Goal: Find specific page/section: Find specific page/section

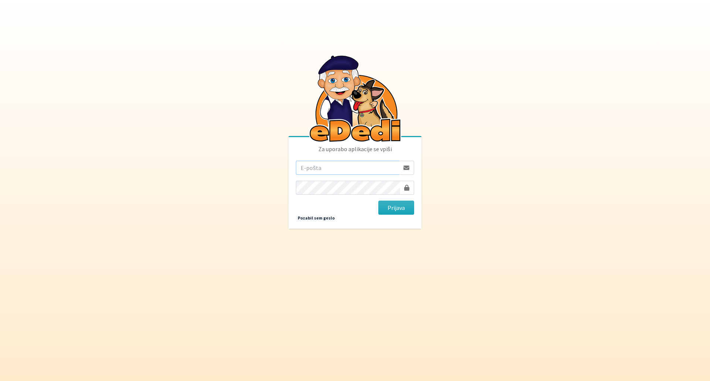
click at [321, 169] on input "email" at bounding box center [348, 168] width 104 height 14
type input "nadja.zlender@erps.si"
click at [395, 210] on button "Prijava" at bounding box center [396, 208] width 36 height 14
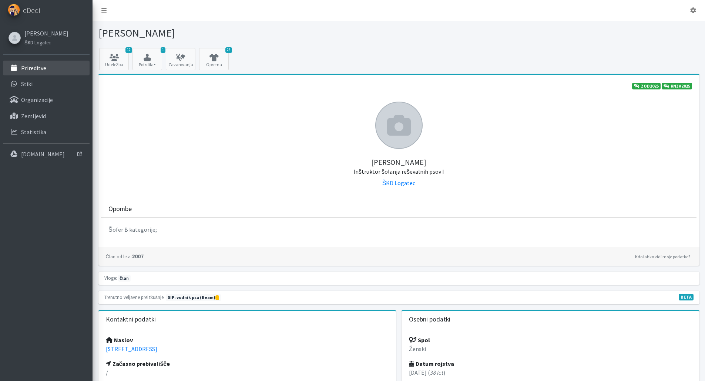
click at [39, 62] on link "Prireditve" at bounding box center [46, 68] width 87 height 15
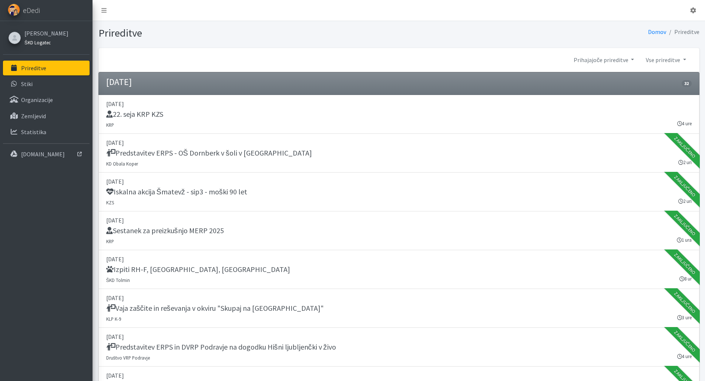
click at [44, 46] on link "ŠKD Logatec" at bounding box center [46, 42] width 44 height 9
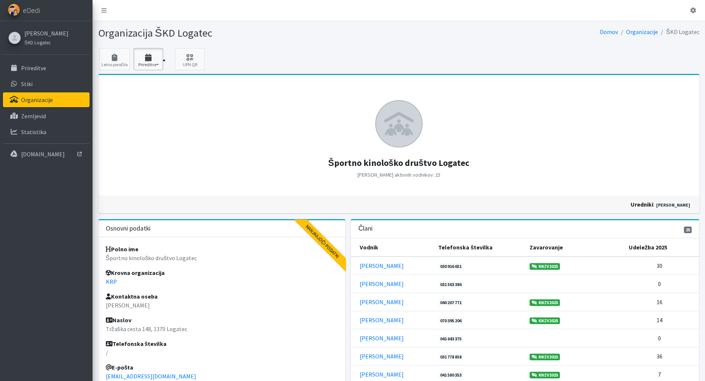
click at [140, 61] on button "Prireditve" at bounding box center [149, 59] width 30 height 22
click at [144, 79] on link "2025 6" at bounding box center [163, 80] width 58 height 12
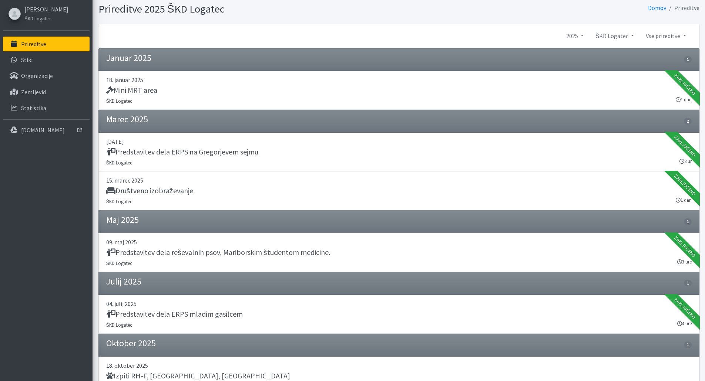
scroll to position [65, 0]
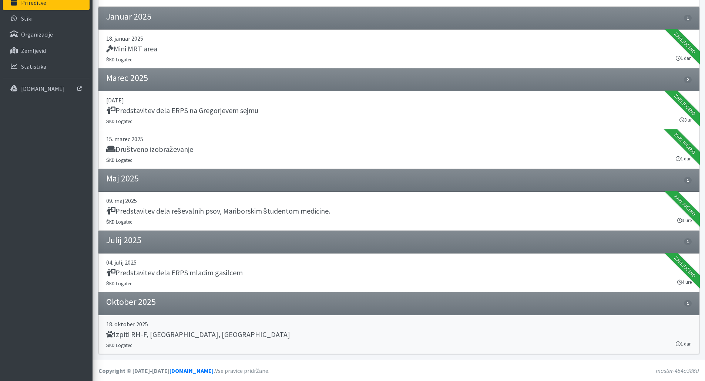
click at [444, 328] on p "18. oktober 2025" at bounding box center [398, 324] width 585 height 9
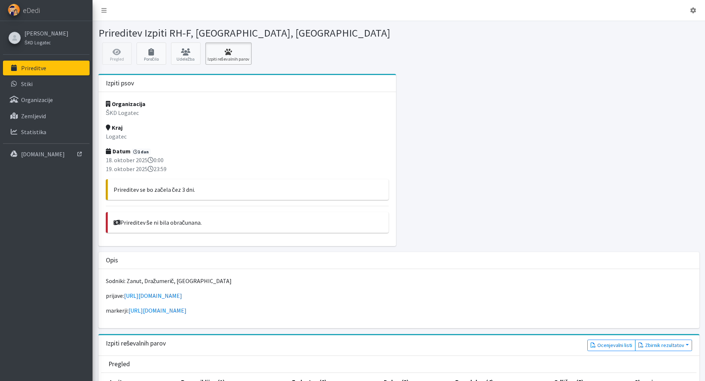
click at [243, 52] on icon at bounding box center [228, 51] width 42 height 7
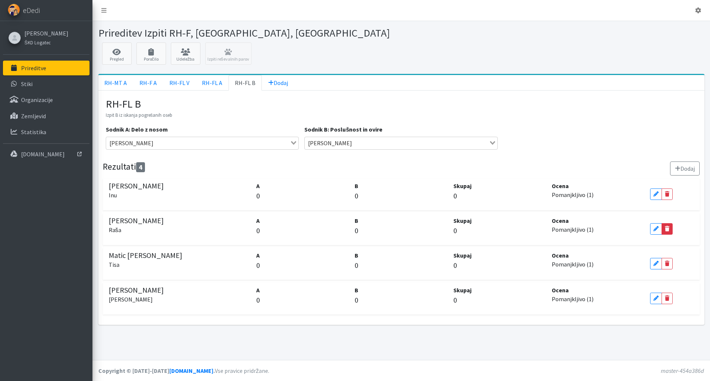
click at [671, 232] on link "Delete" at bounding box center [667, 228] width 11 height 11
click at [654, 230] on icon at bounding box center [656, 228] width 4 height 5
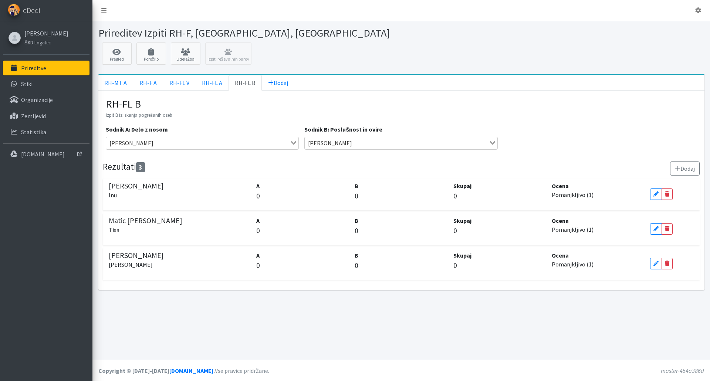
click at [530, 126] on div "Sodnik A: Delo z nosom [PERSON_NAME] Loading... Sodnik B: Poslušnost in ovire […" at bounding box center [401, 140] width 597 height 30
